Goal: Navigation & Orientation: Find specific page/section

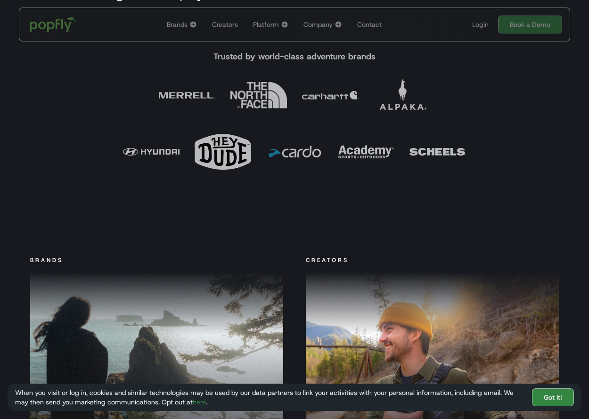
scroll to position [523, 0]
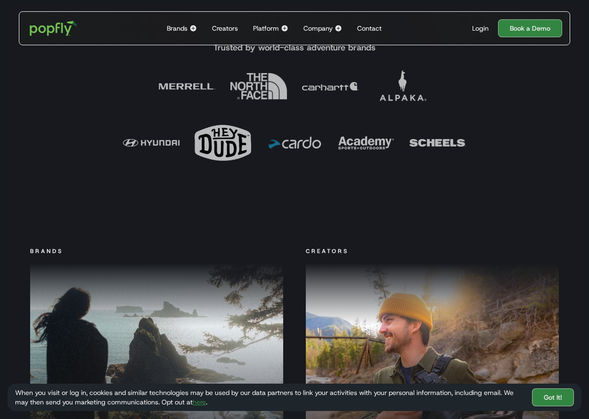
click at [227, 27] on div "Creators" at bounding box center [225, 28] width 26 height 9
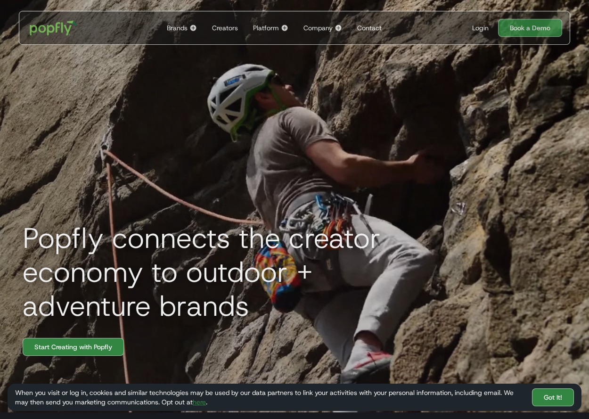
scroll to position [195, 0]
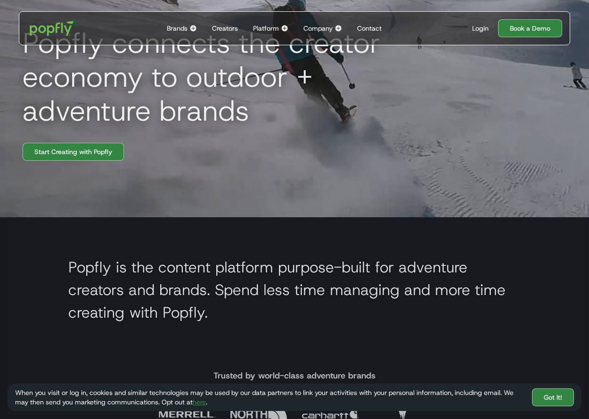
click at [274, 25] on div "Platform" at bounding box center [266, 28] width 26 height 9
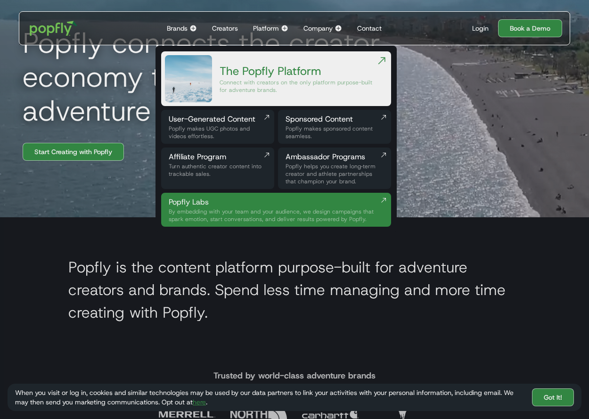
click at [182, 129] on div "Popfly makes UGC photos and videos effortless." at bounding box center [218, 132] width 98 height 15
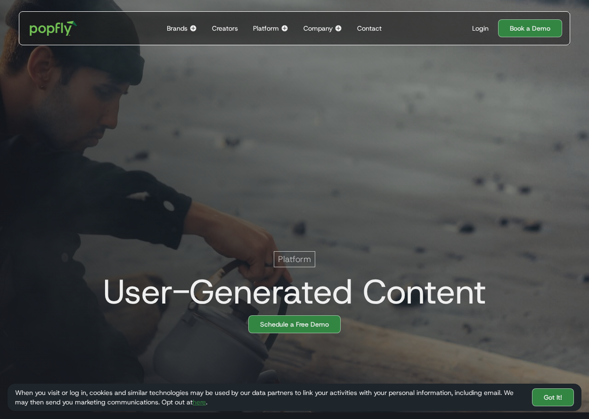
click at [214, 30] on div "Creators" at bounding box center [225, 28] width 26 height 9
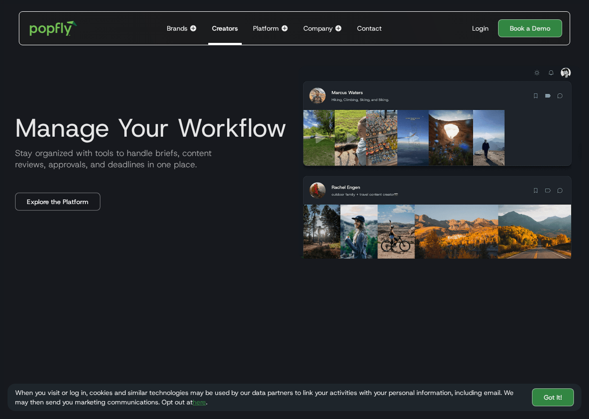
scroll to position [1304, 0]
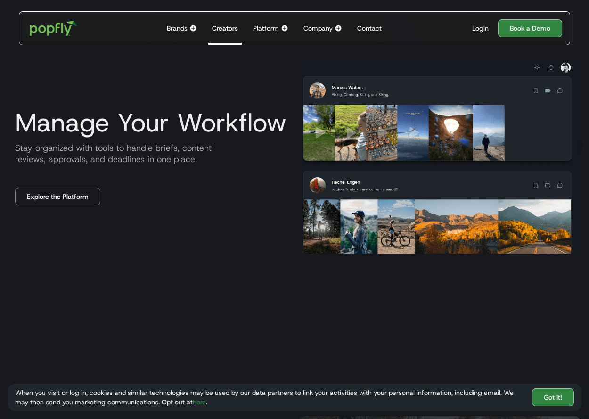
click at [64, 140] on div "Manage Your Workflow Stay organized with tools to handle briefs, content review…" at bounding box center [149, 156] width 283 height 97
click at [50, 202] on link "Explore the Platform" at bounding box center [57, 197] width 85 height 18
